Goal: Transaction & Acquisition: Download file/media

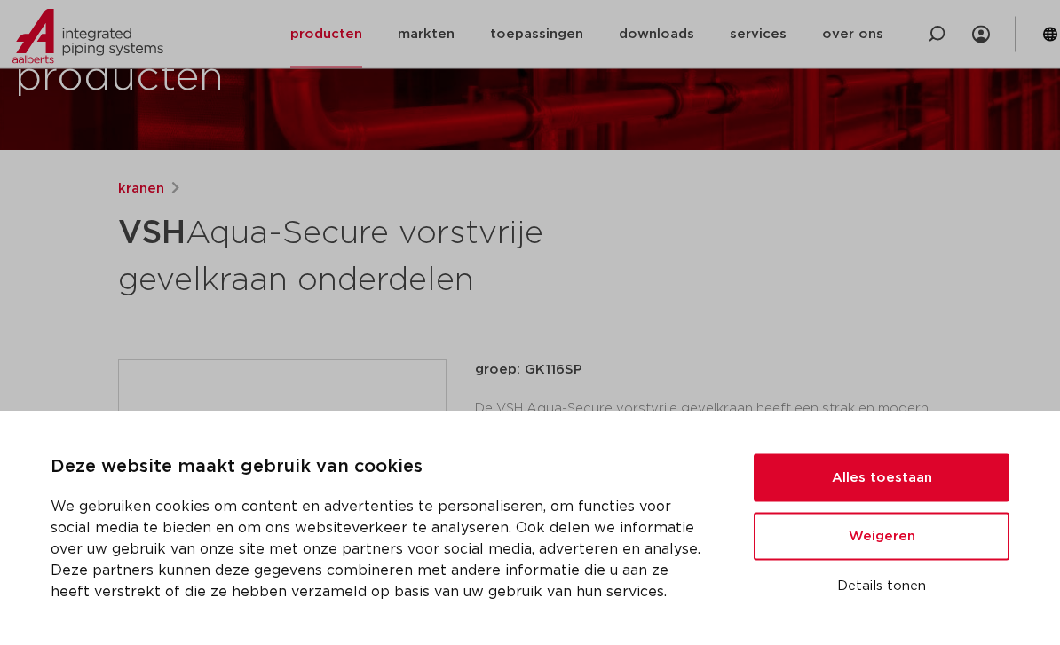
click at [939, 561] on button "Weigeren" at bounding box center [882, 537] width 256 height 48
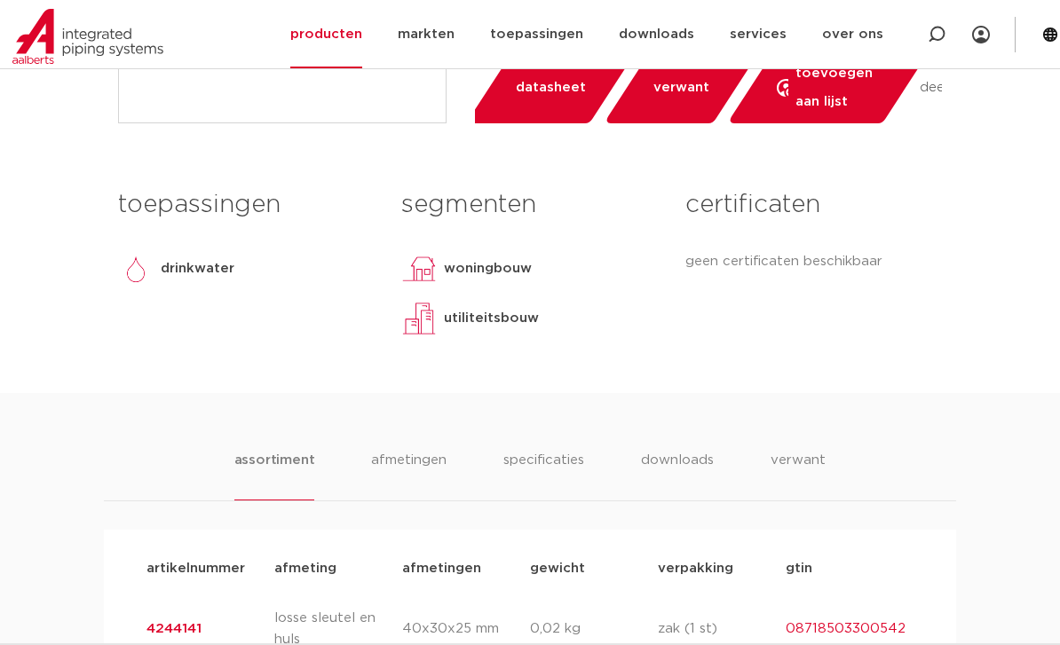
scroll to position [725, 0]
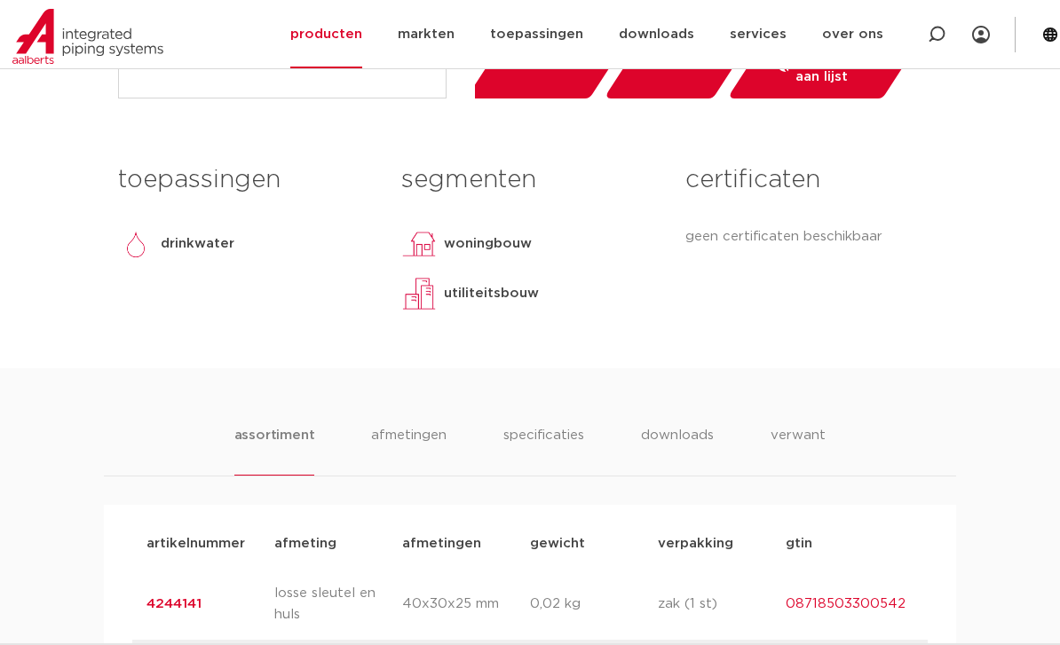
click at [684, 426] on li "downloads" at bounding box center [677, 450] width 73 height 51
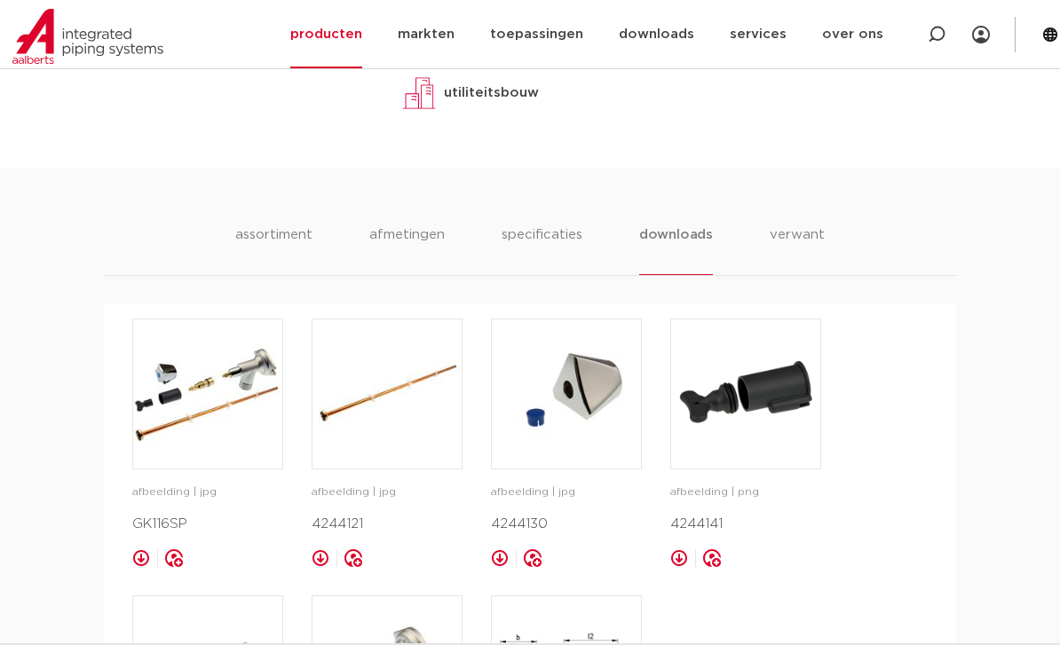
scroll to position [962, 0]
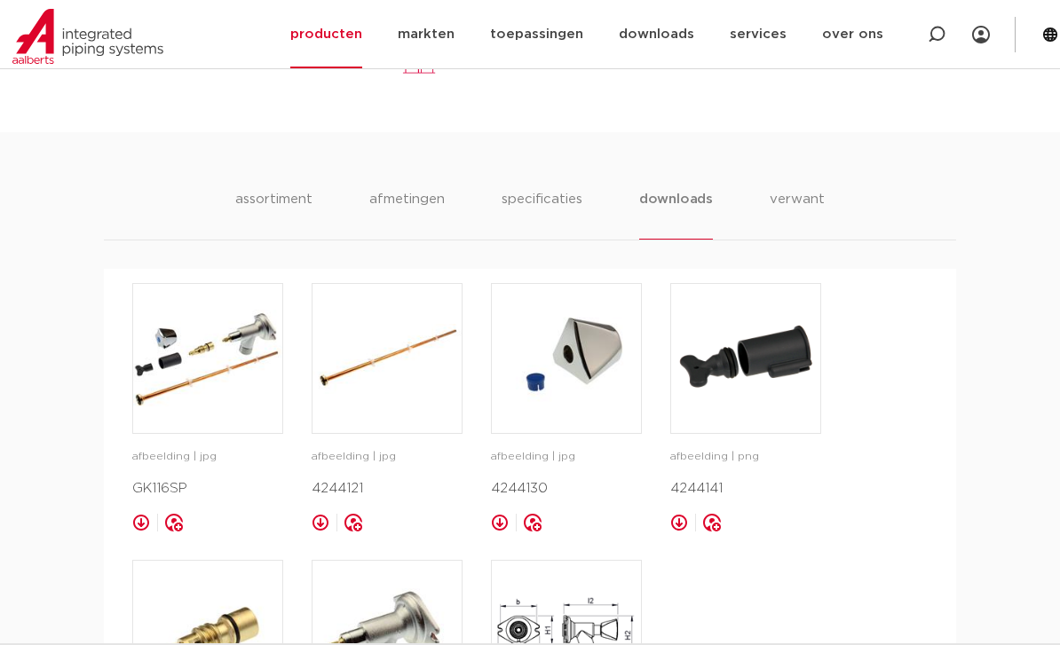
click at [236, 628] on img at bounding box center [207, 635] width 149 height 149
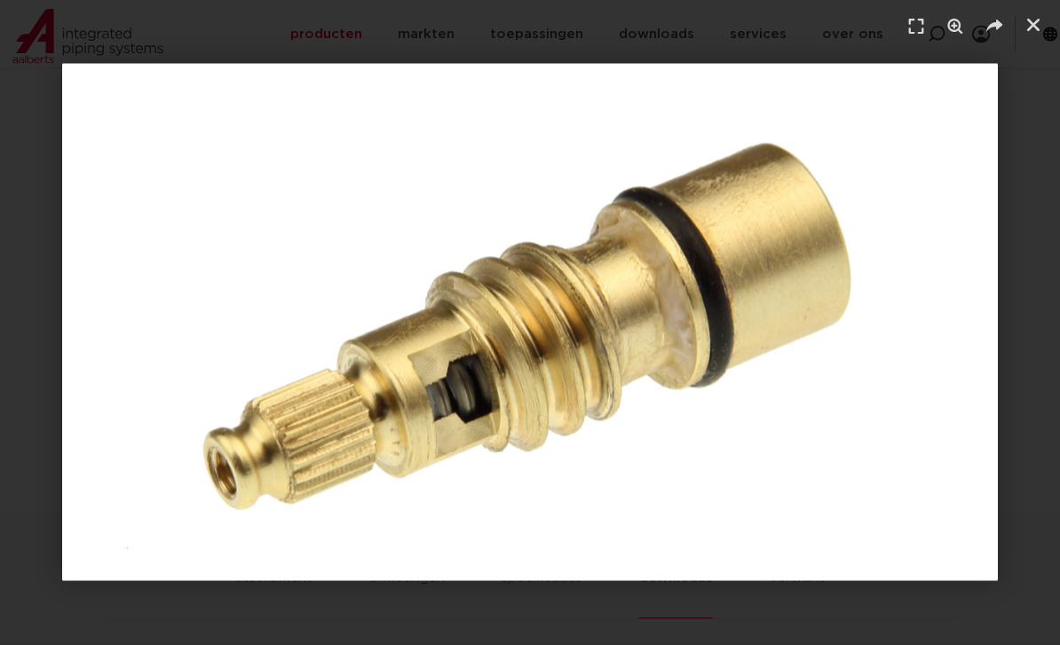
scroll to position [577, 0]
click at [1018, 28] on header at bounding box center [530, 26] width 1060 height 53
click at [962, 170] on img "1 / 1" at bounding box center [530, 323] width 936 height 518
click at [1033, 20] on icon "Sluiten (Esc)" at bounding box center [1034, 25] width 18 height 18
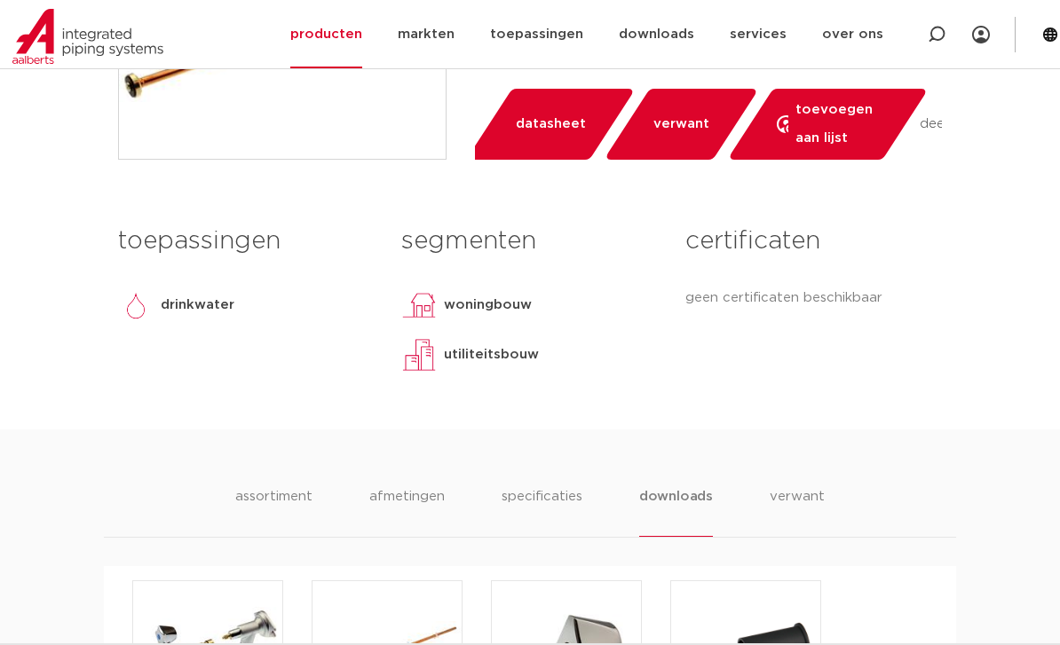
scroll to position [669, 0]
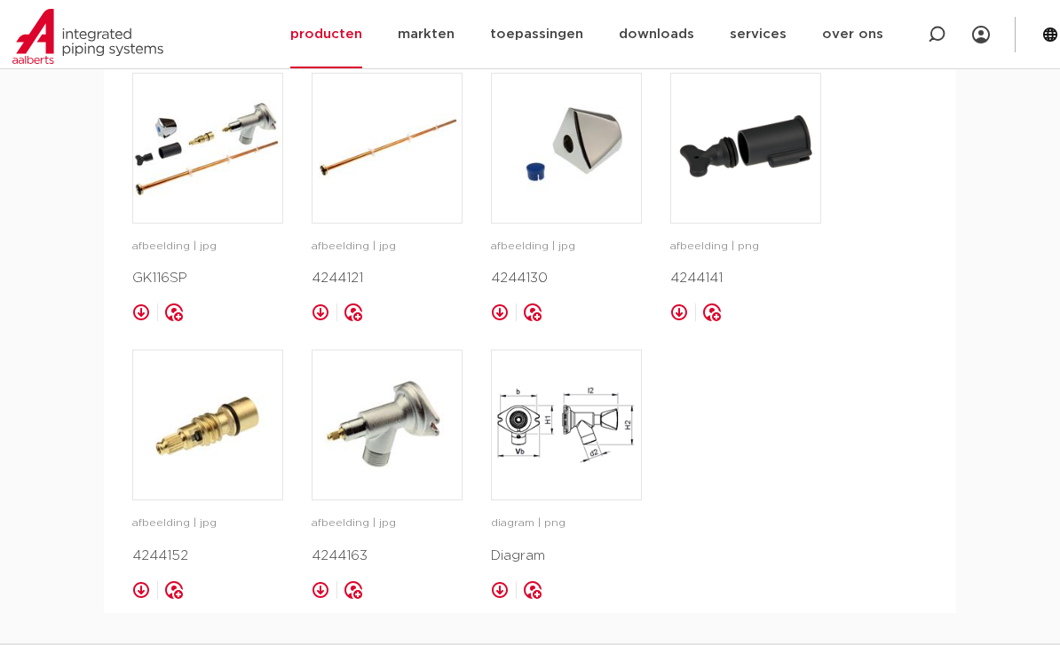
scroll to position [1208, 0]
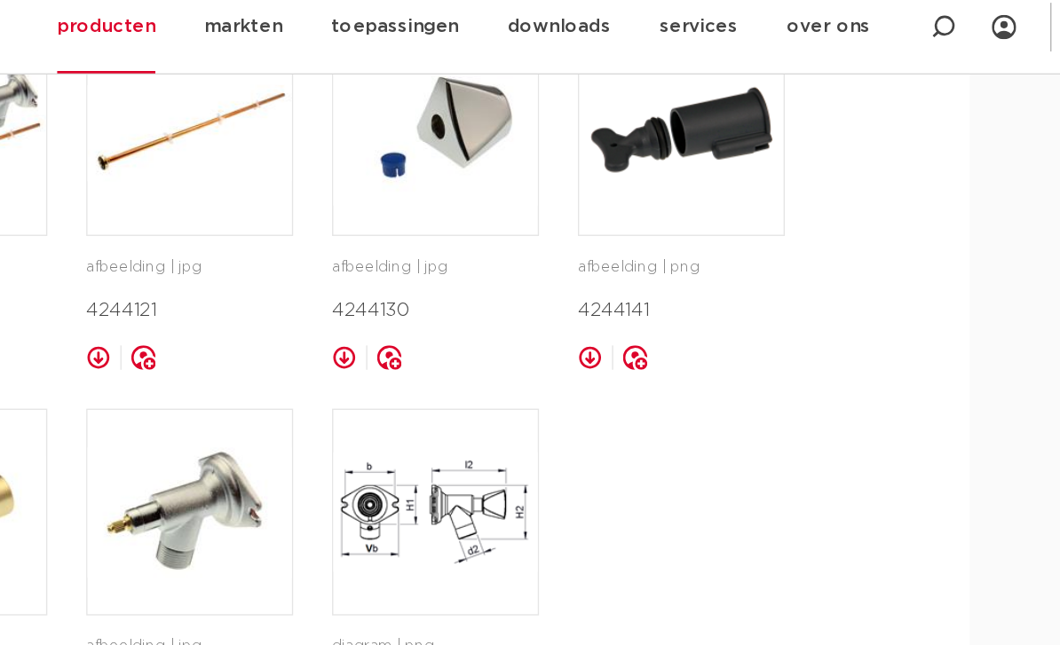
click at [671, 95] on img at bounding box center [745, 111] width 149 height 149
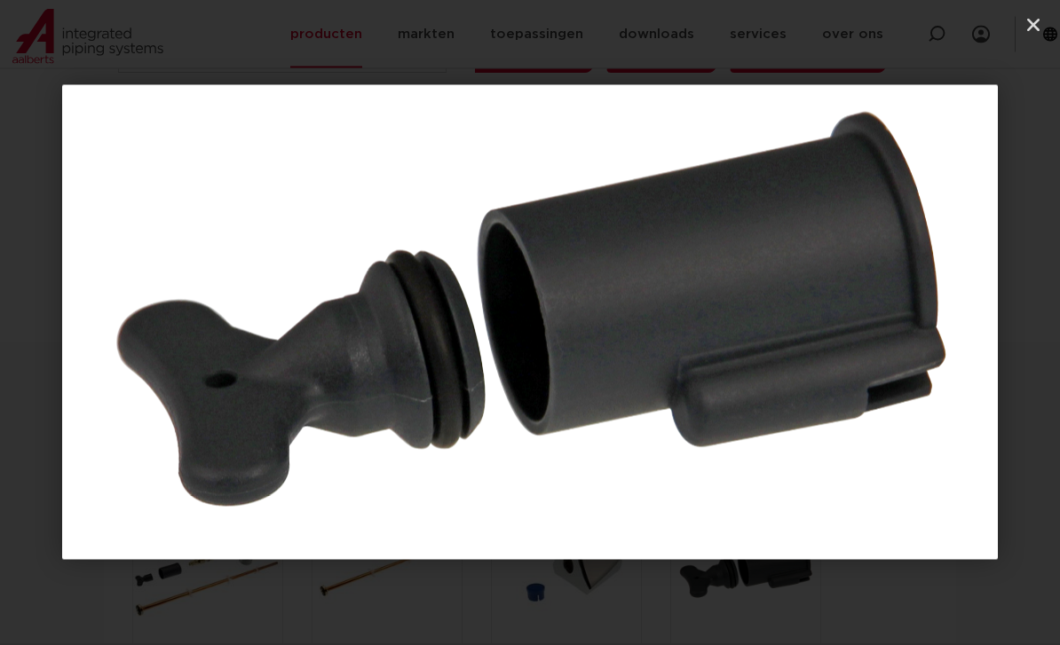
scroll to position [751, 0]
click at [1024, 30] on link "Sluiten (Esc)" at bounding box center [1033, 25] width 27 height 27
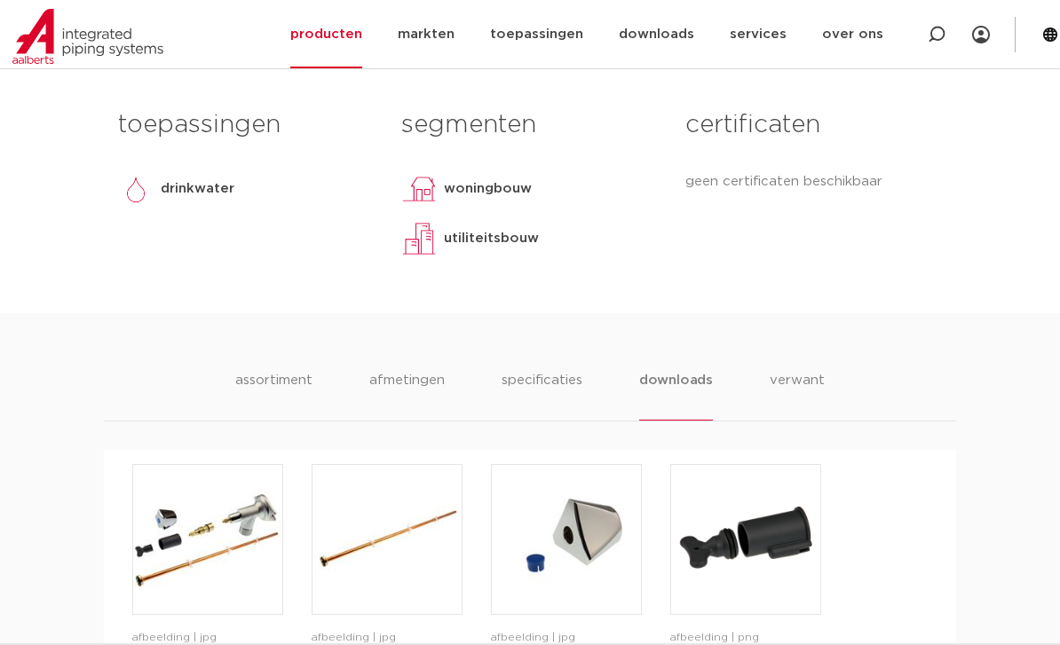
scroll to position [883, 0]
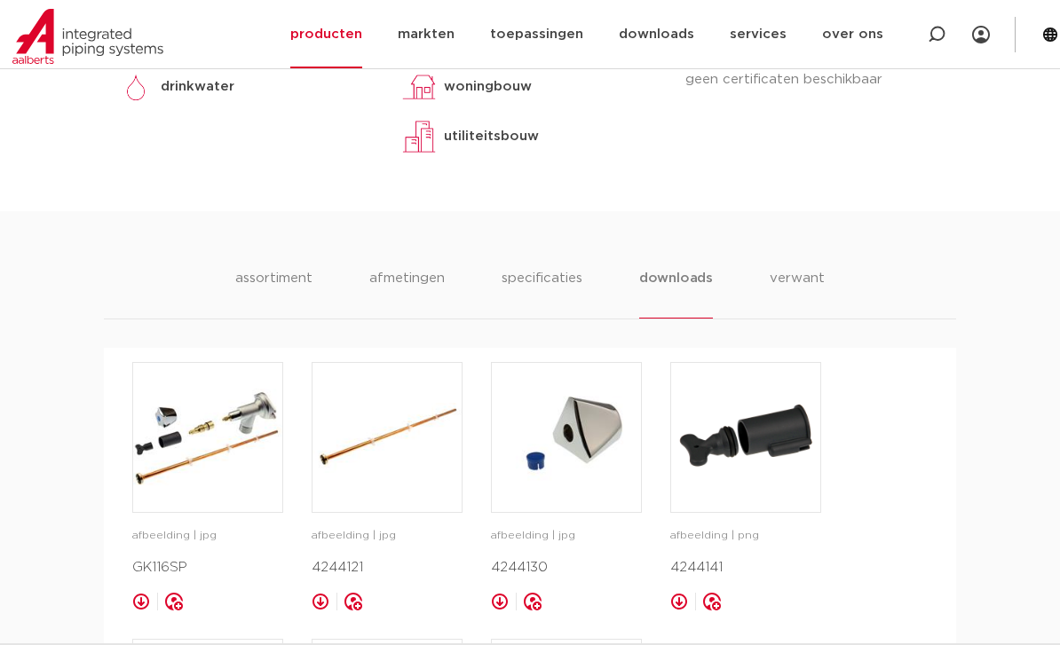
click at [269, 268] on li "assortiment" at bounding box center [273, 293] width 77 height 51
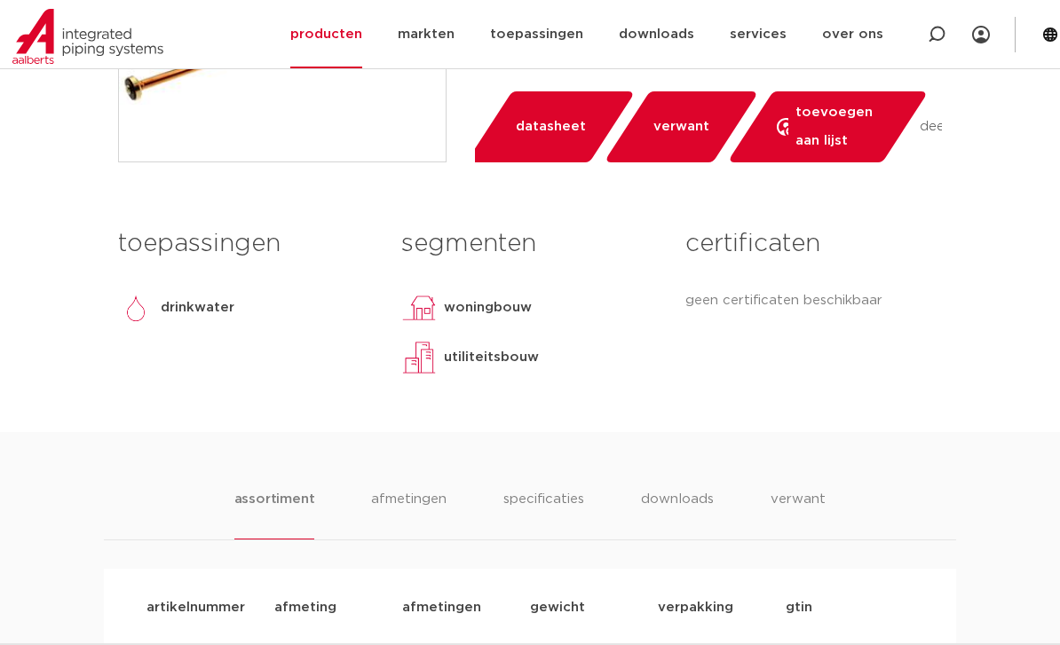
scroll to position [661, 0]
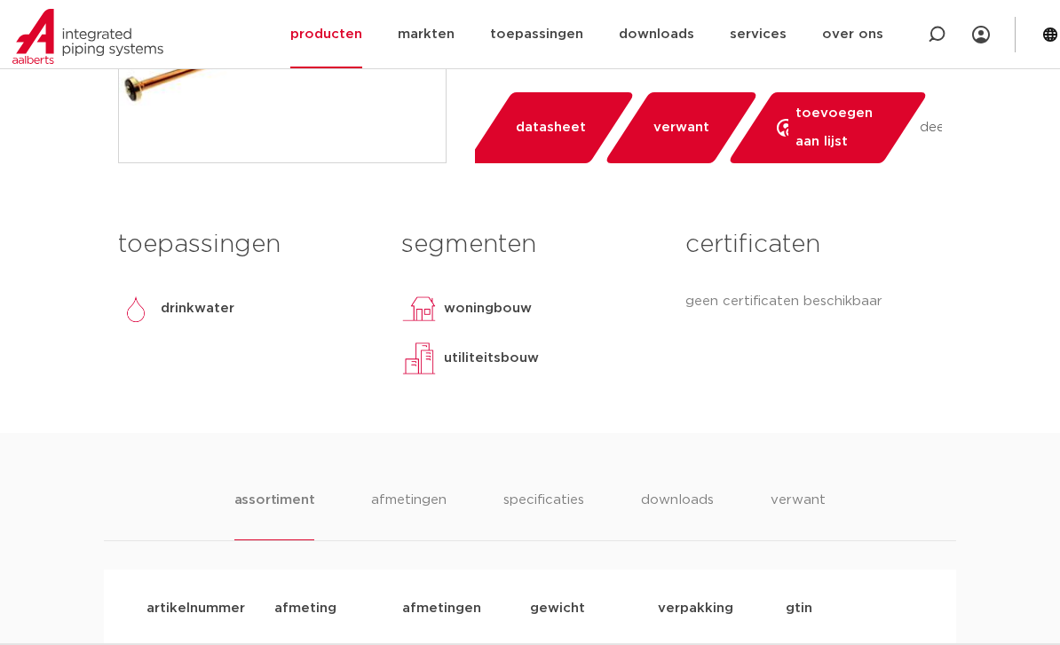
click at [407, 498] on li "afmetingen" at bounding box center [408, 515] width 75 height 51
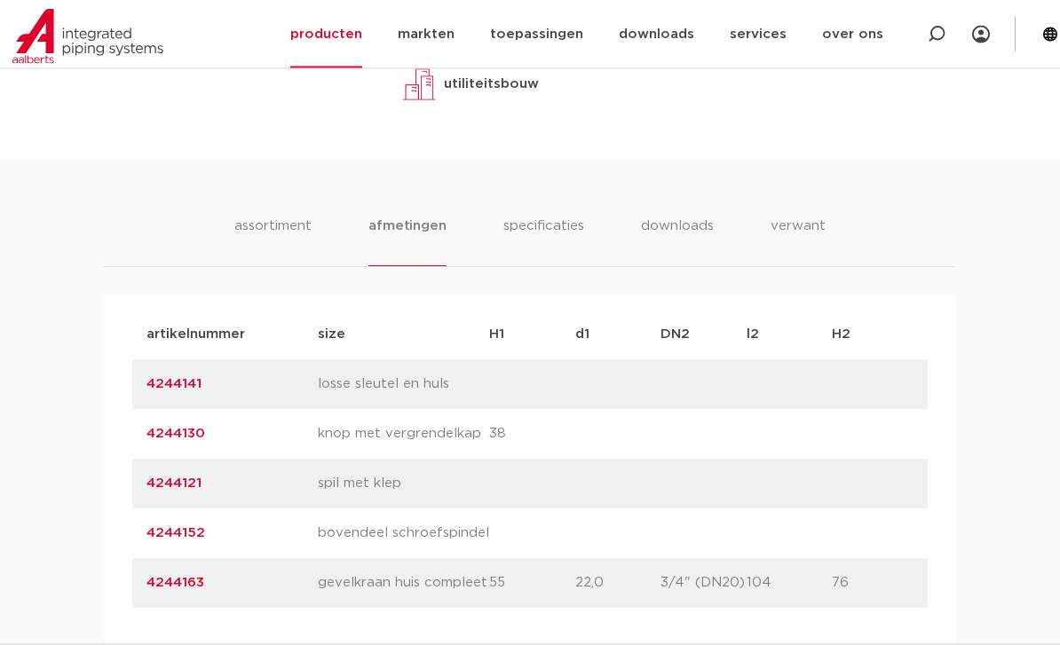
click at [565, 185] on div "assortiment [GEOGRAPHIC_DATA] specificaties downloads verwant assortiment [GEOG…" at bounding box center [530, 431] width 1060 height 542
click at [553, 224] on li "specificaties" at bounding box center [543, 241] width 81 height 51
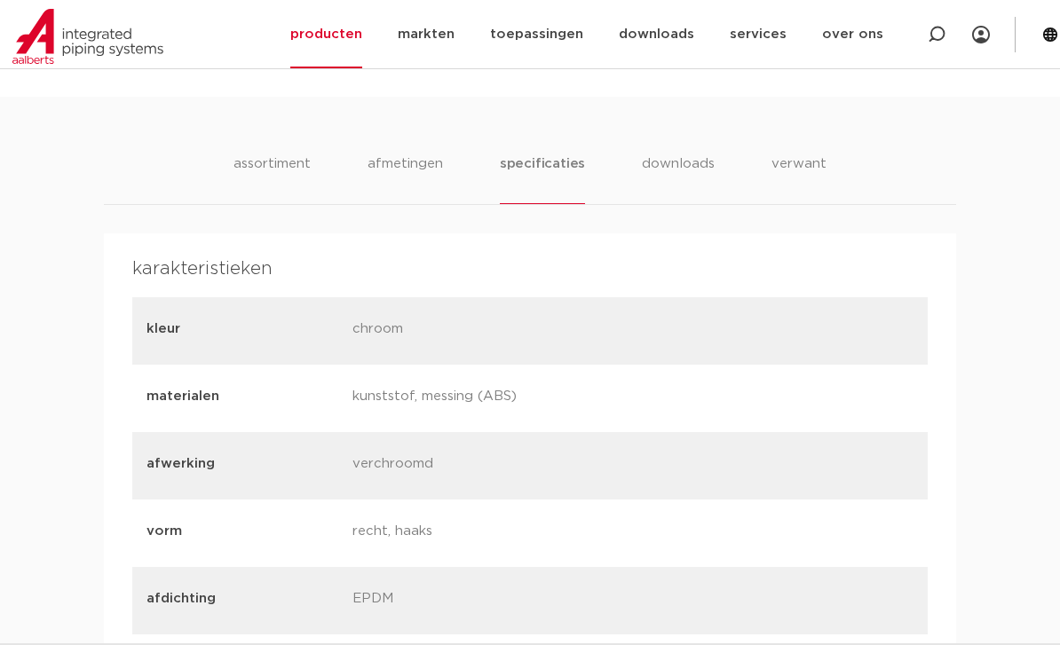
scroll to position [996, 0]
click at [684, 169] on li "downloads" at bounding box center [678, 179] width 73 height 51
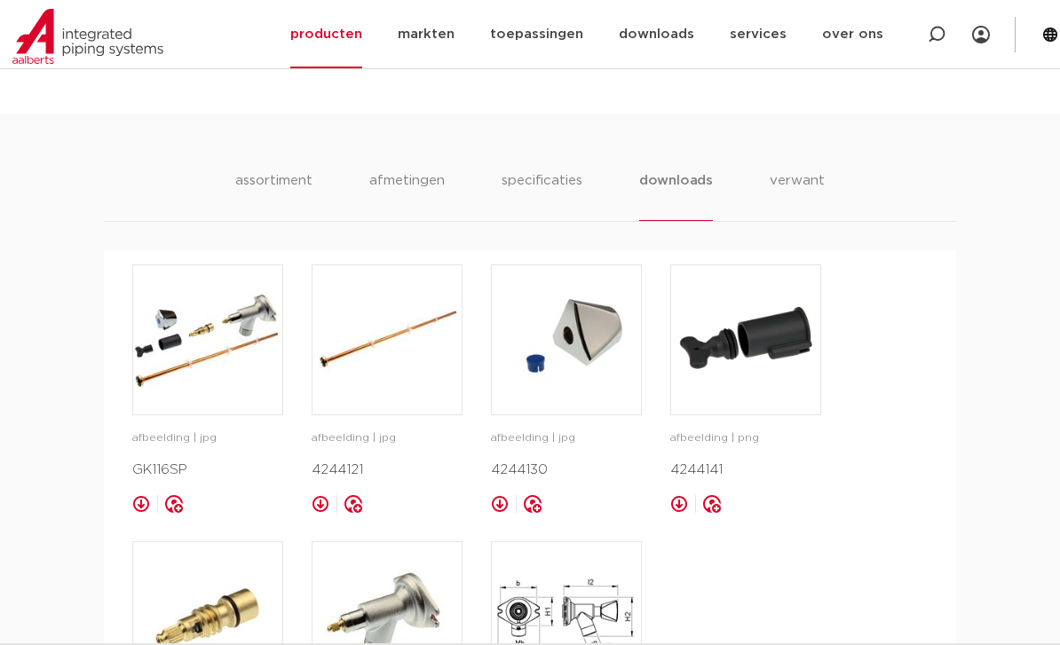
scroll to position [981, 0]
click at [799, 179] on li "verwant" at bounding box center [797, 195] width 55 height 51
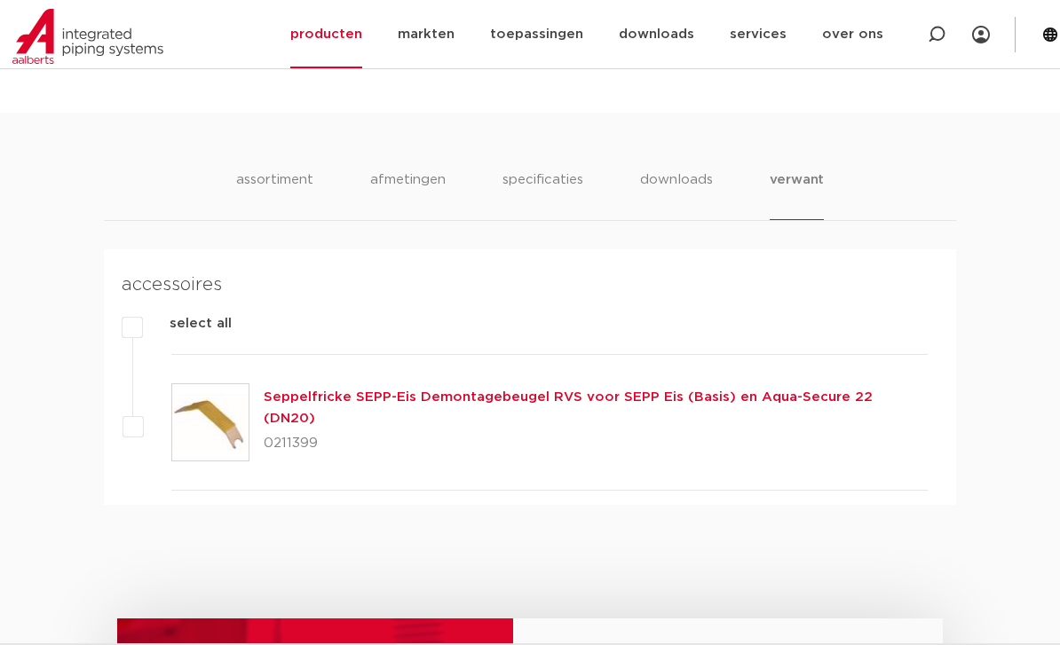
click at [224, 418] on img at bounding box center [210, 422] width 76 height 76
